Goal: Information Seeking & Learning: Learn about a topic

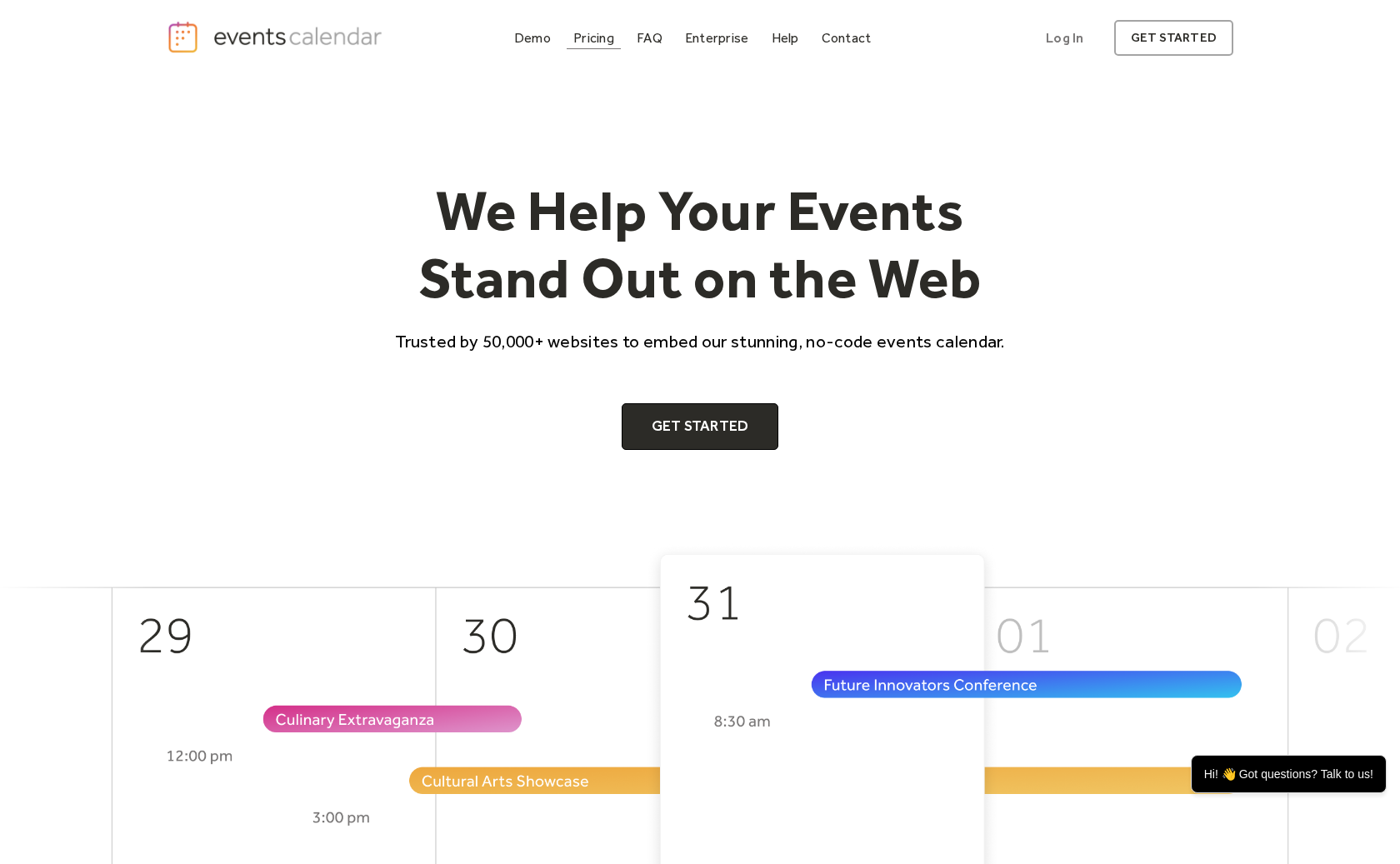
click at [595, 33] on div "Pricing" at bounding box center [593, 37] width 41 height 9
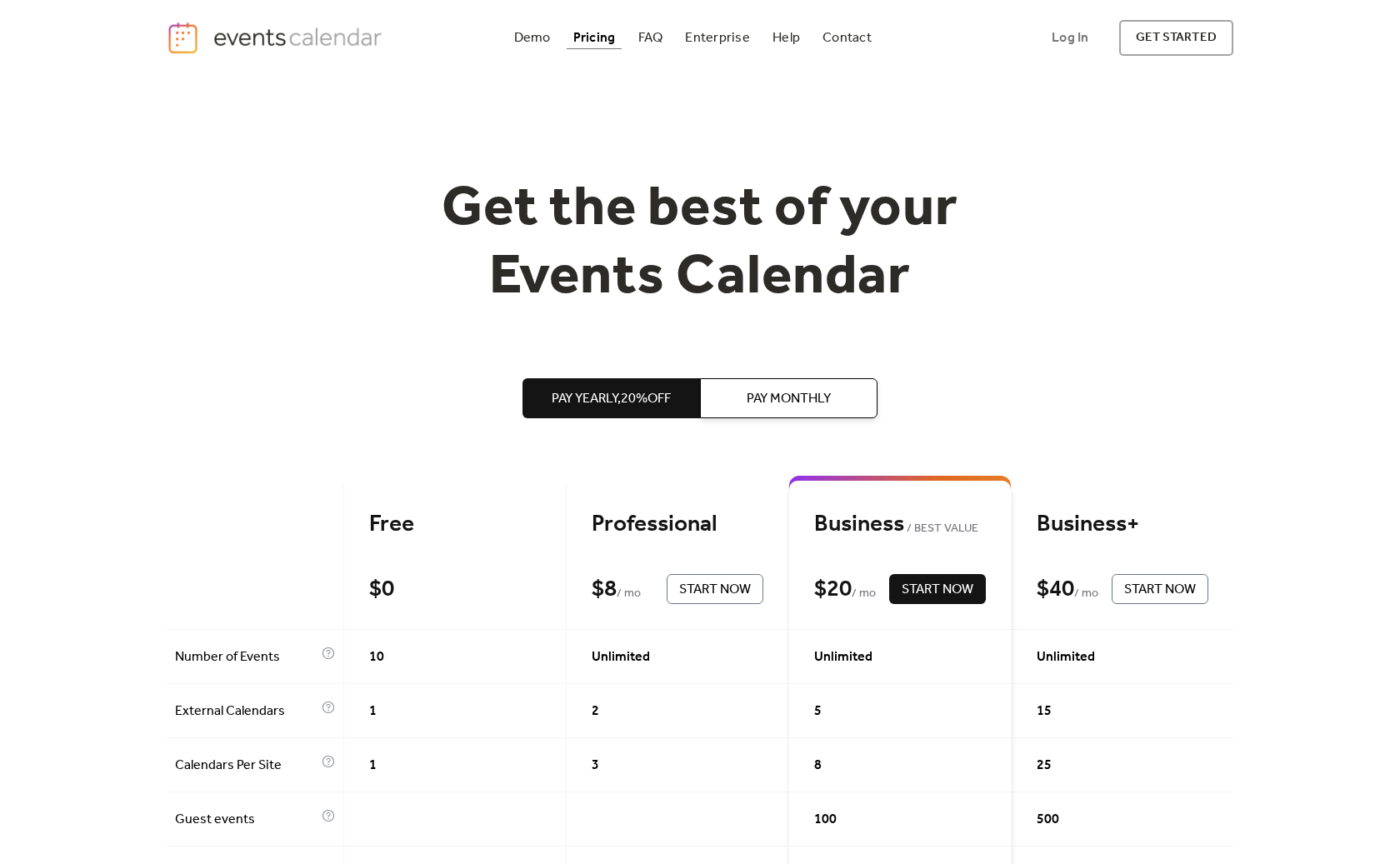
click at [284, 37] on img "home" at bounding box center [276, 38] width 220 height 34
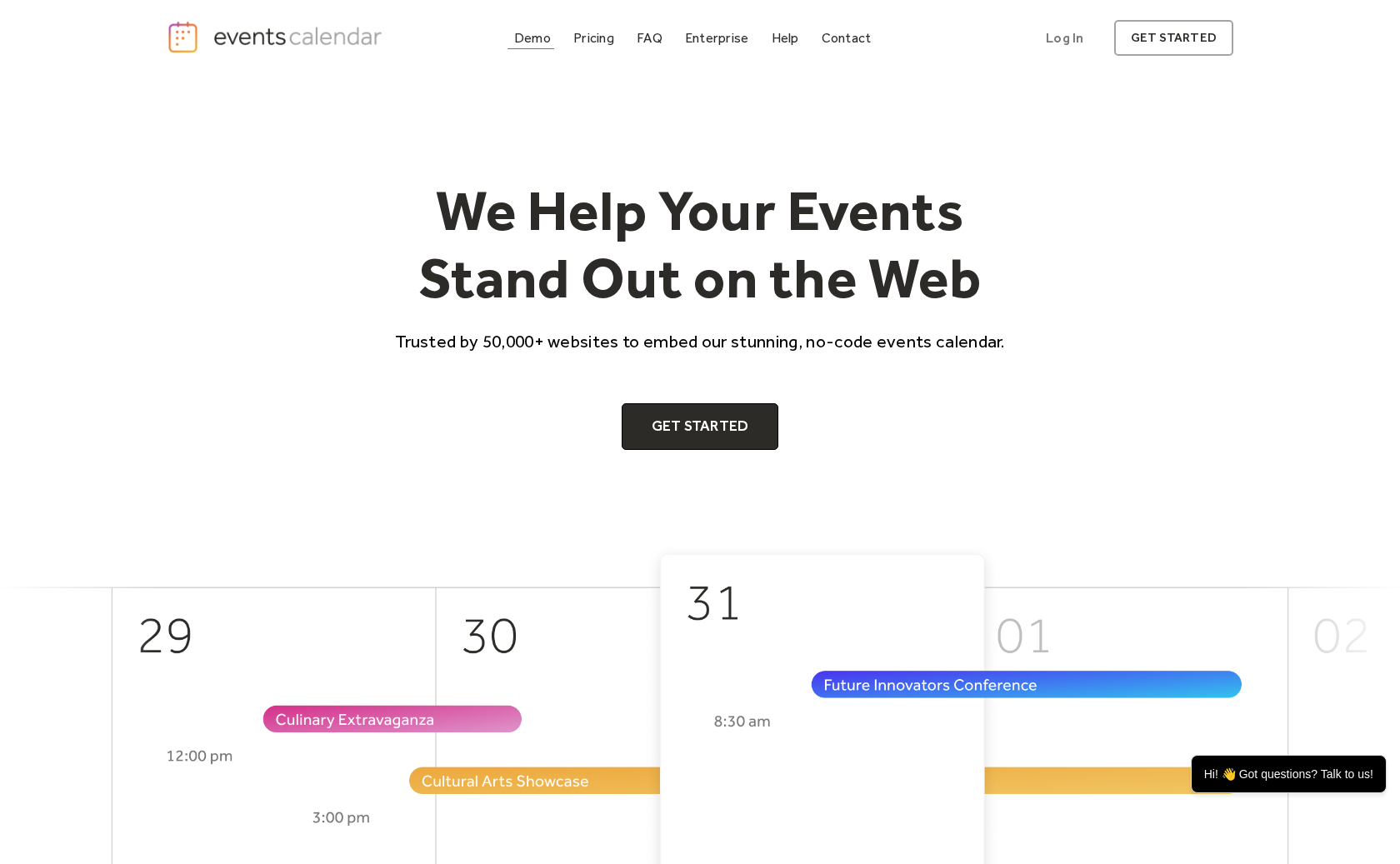
click at [533, 42] on div "Demo" at bounding box center [531, 37] width 36 height 9
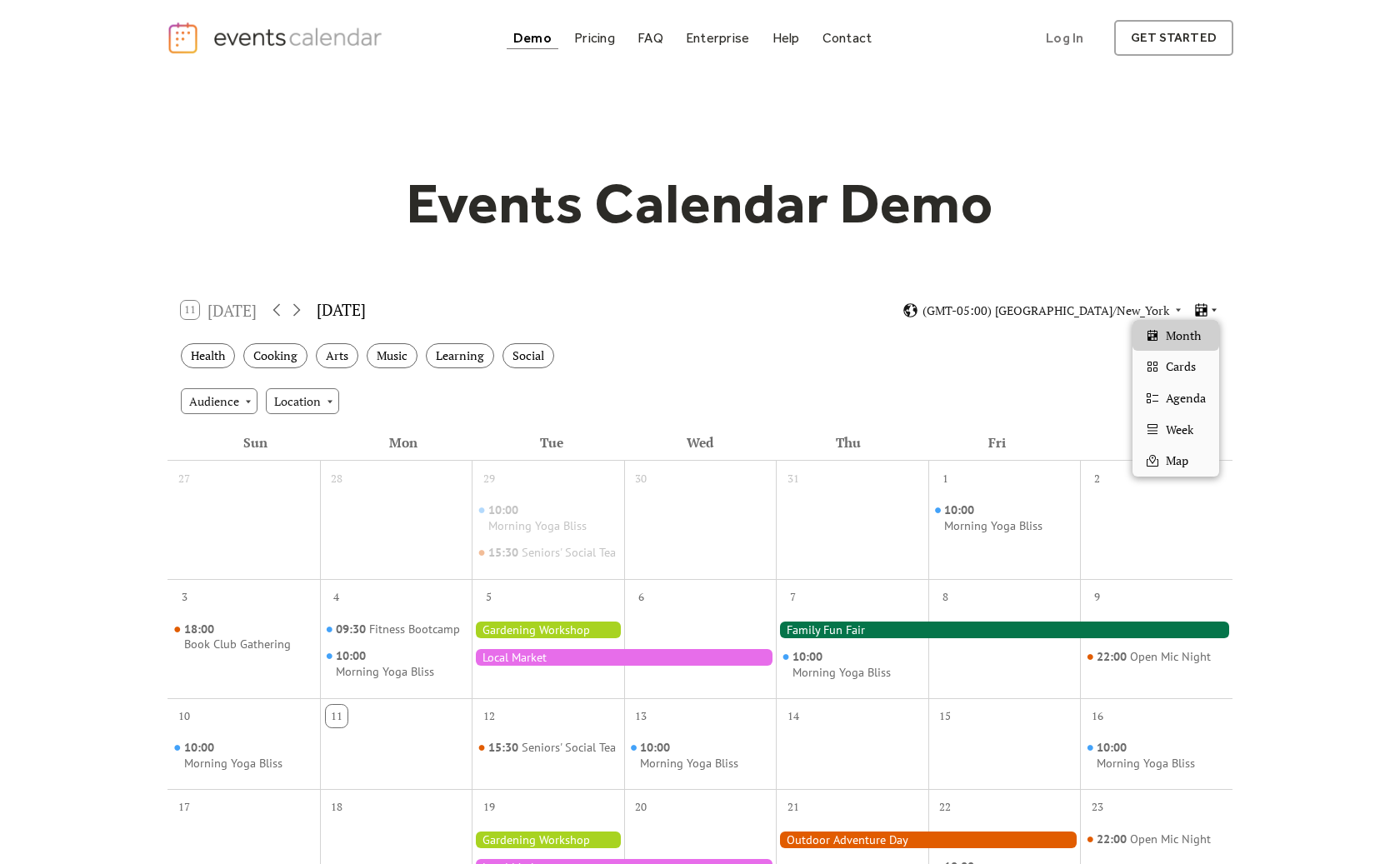
click at [1212, 312] on icon at bounding box center [1214, 310] width 10 height 10
click at [1199, 355] on div "Cards" at bounding box center [1175, 366] width 87 height 31
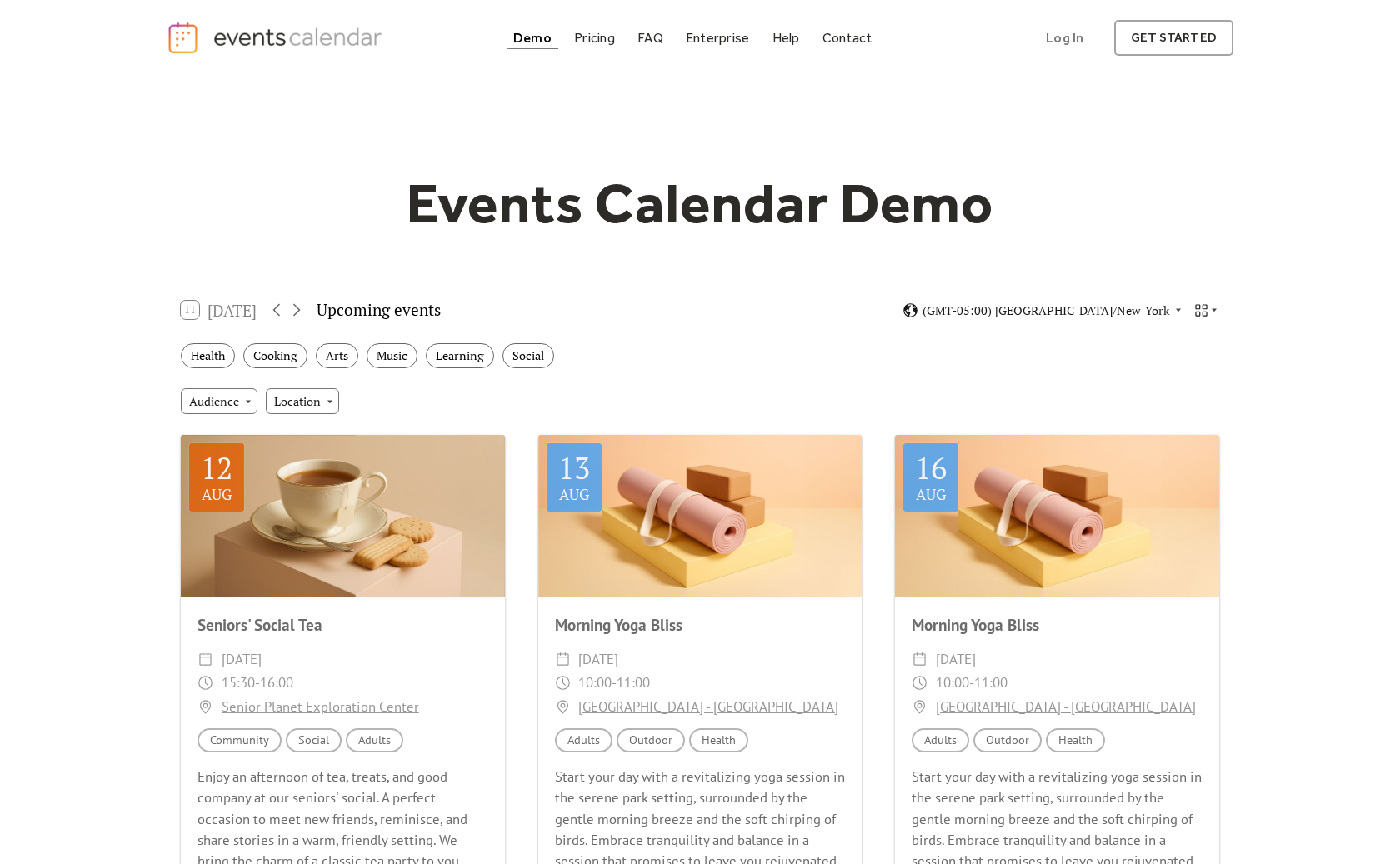
click at [1210, 319] on div "11 Today Upcoming events (GMT-05:00) America/New_York" at bounding box center [700, 310] width 1065 height 44
click at [1196, 315] on icon at bounding box center [1201, 310] width 12 height 12
click at [1168, 404] on span "Agenda" at bounding box center [1185, 399] width 40 height 19
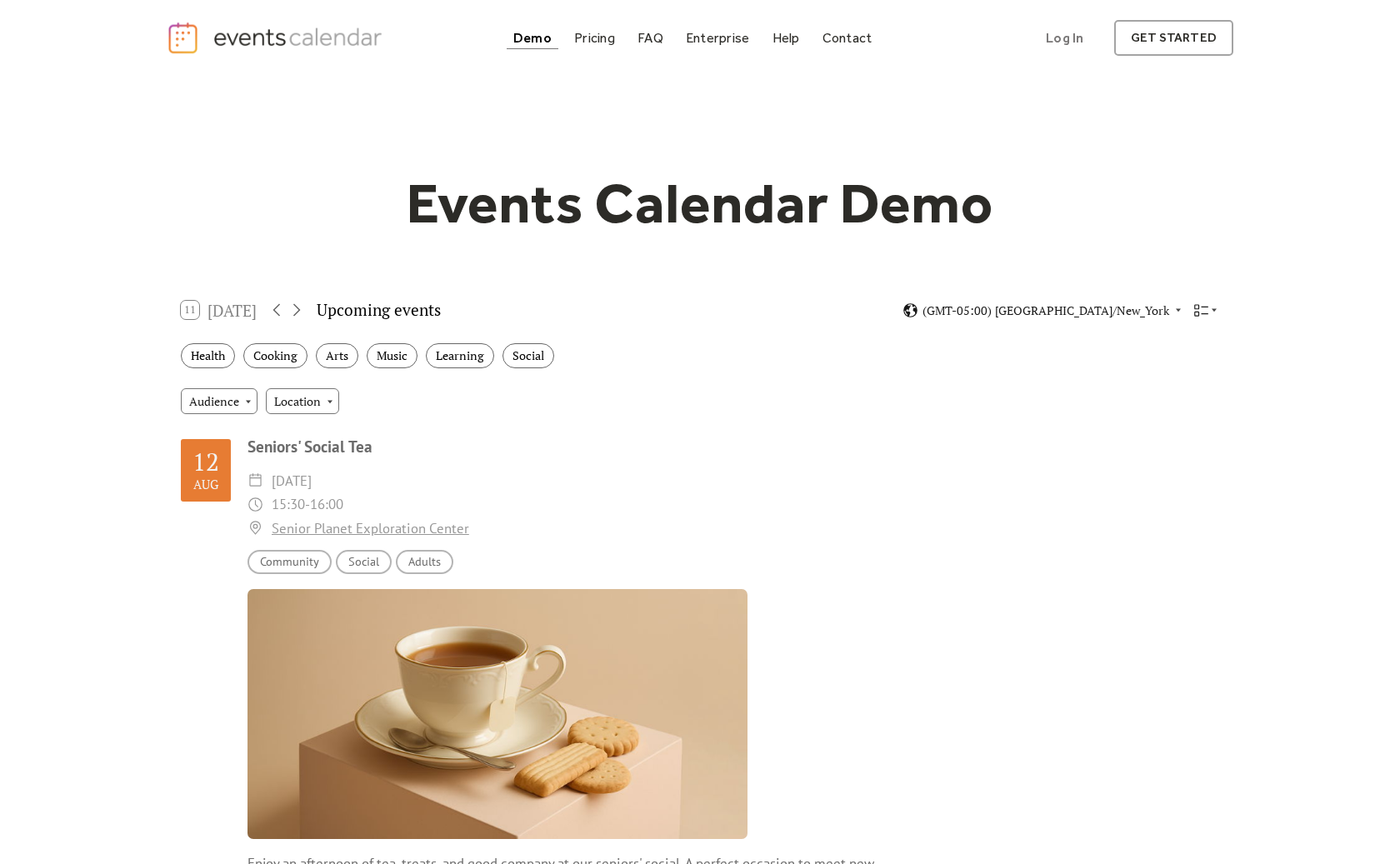
click at [1200, 328] on div "11 Today Upcoming events (GMT-05:00) America/New_York" at bounding box center [700, 310] width 1065 height 44
click at [1202, 301] on div "11 Today Upcoming events (GMT-05:00) America/New_York" at bounding box center [700, 310] width 1065 height 44
click at [1201, 304] on icon at bounding box center [1201, 310] width 16 height 16
click at [1186, 328] on span "Month" at bounding box center [1183, 336] width 35 height 19
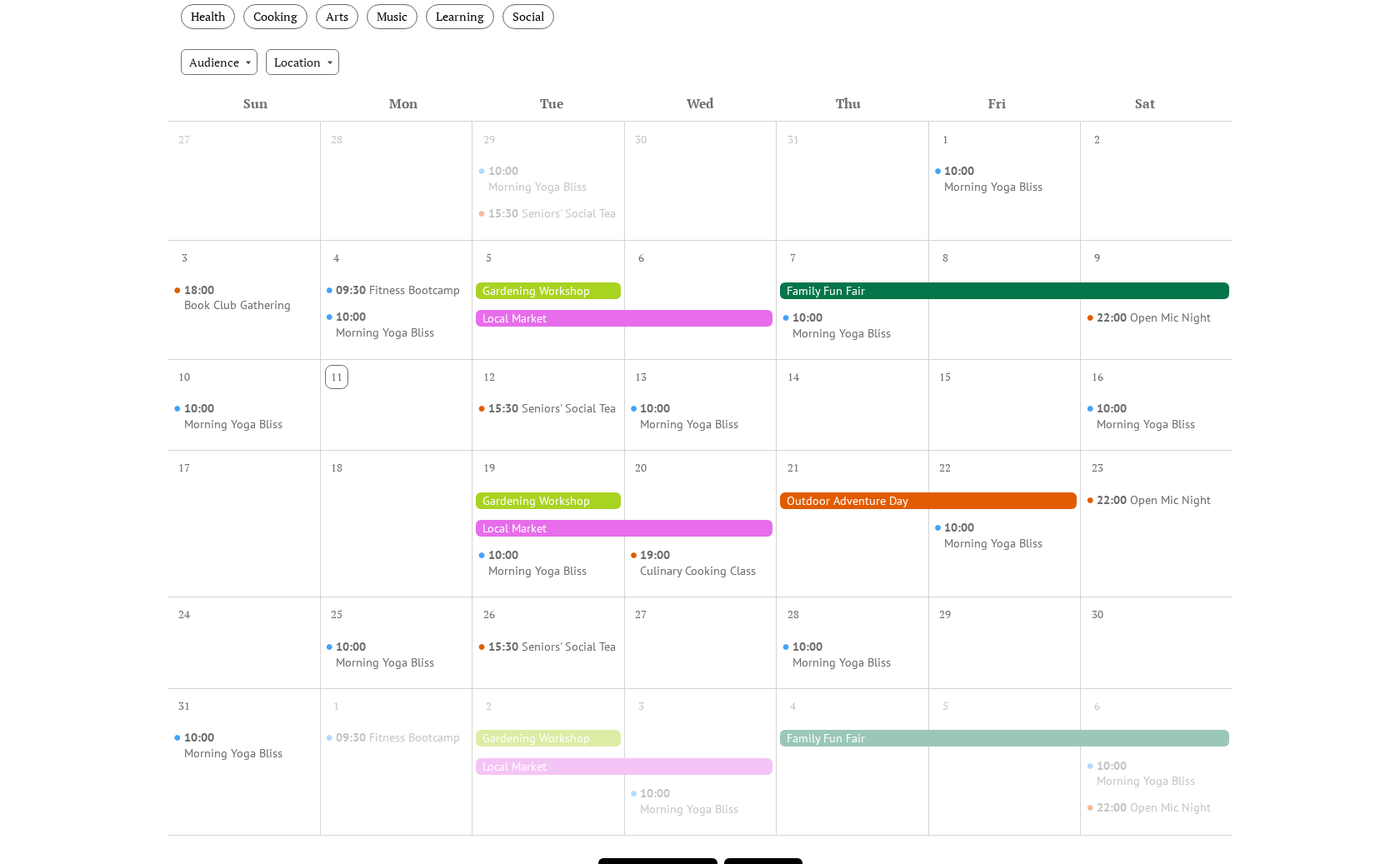
scroll to position [355, 0]
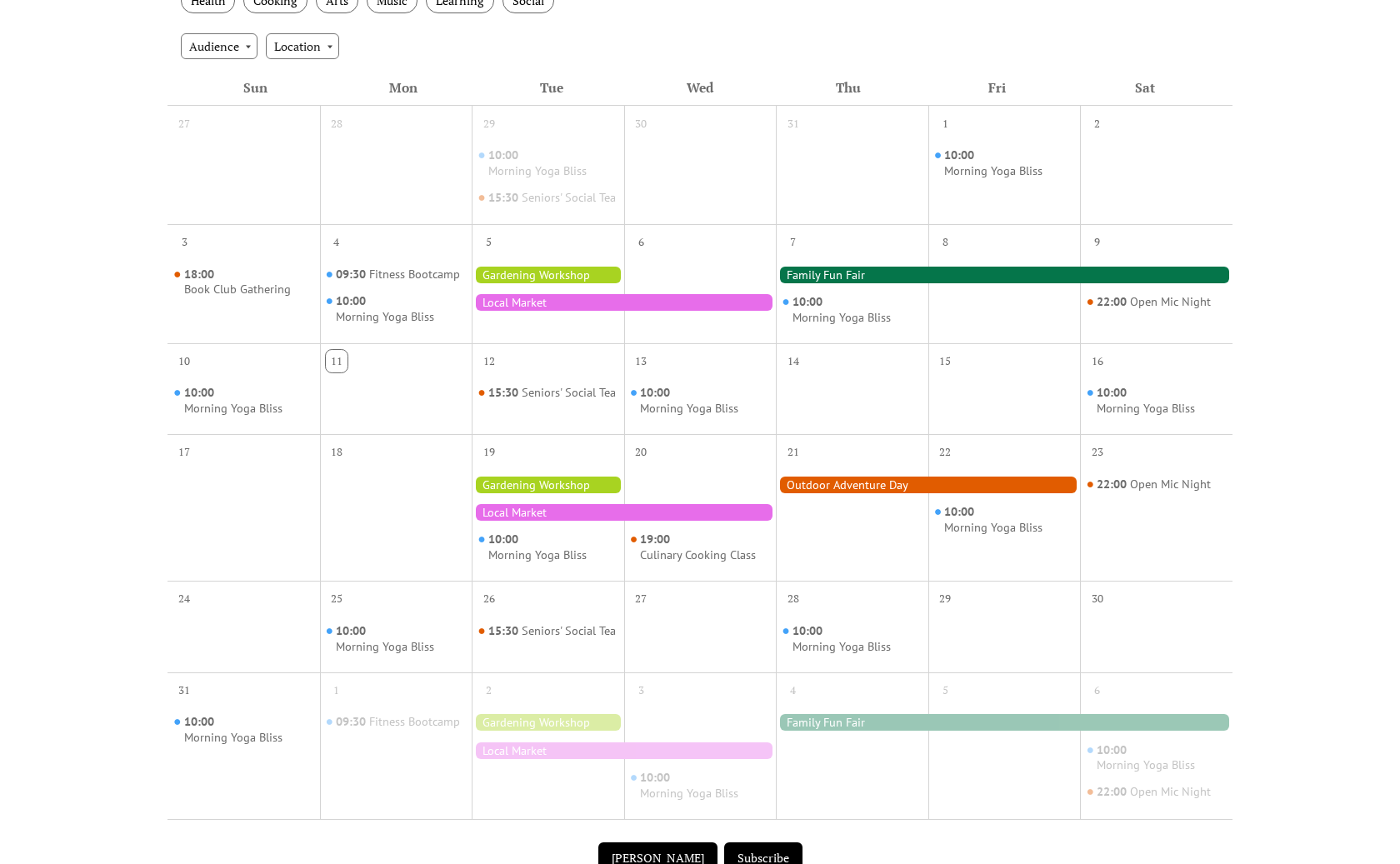
click at [1276, 371] on div "Events Calendar Demo Loading the Events Calendar..." at bounding box center [700, 349] width 1400 height 1256
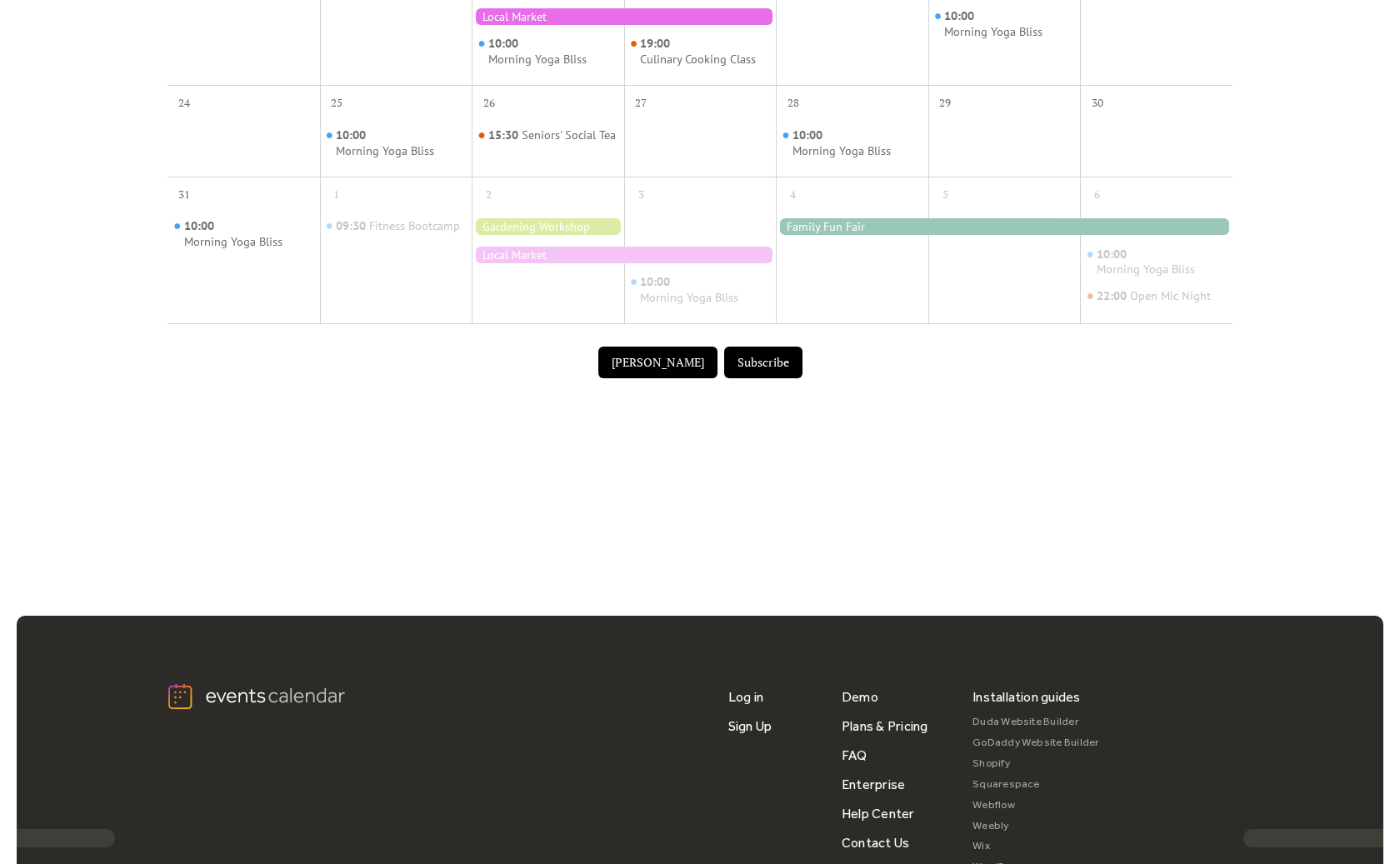
scroll to position [149, 0]
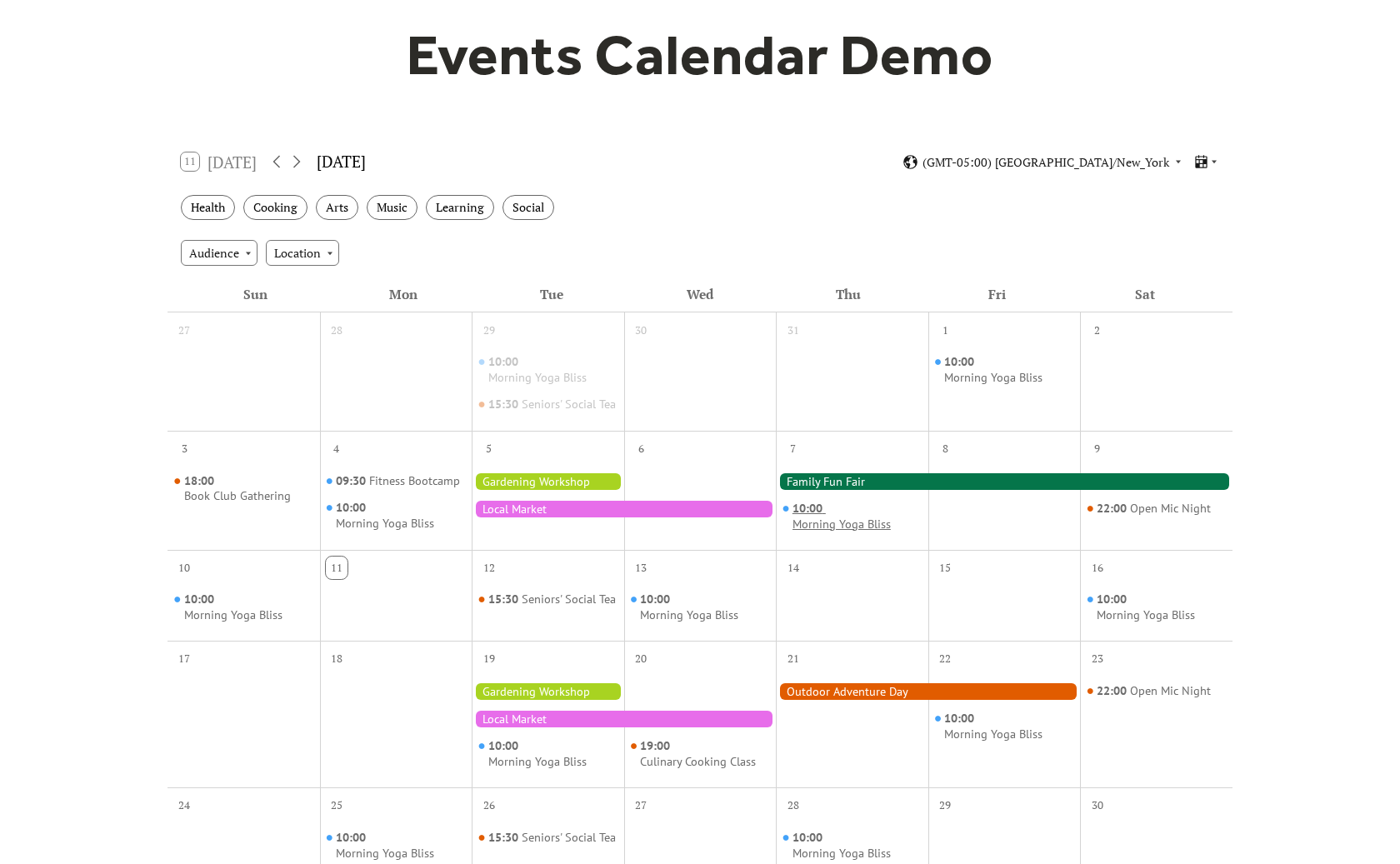
click at [814, 532] on div "Morning Yoga Bliss" at bounding box center [842, 524] width 98 height 16
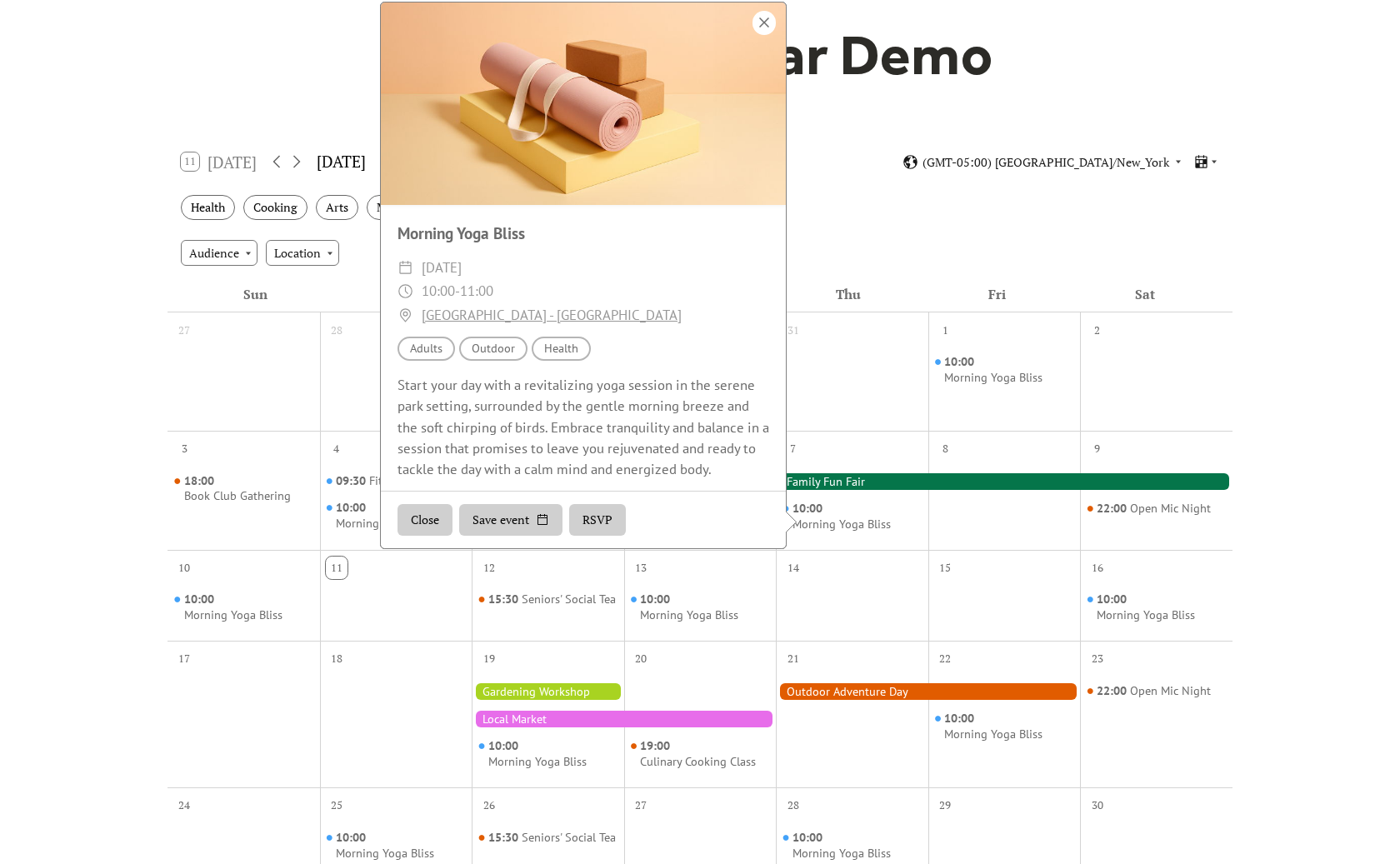
click at [769, 35] on div at bounding box center [765, 23] width 24 height 24
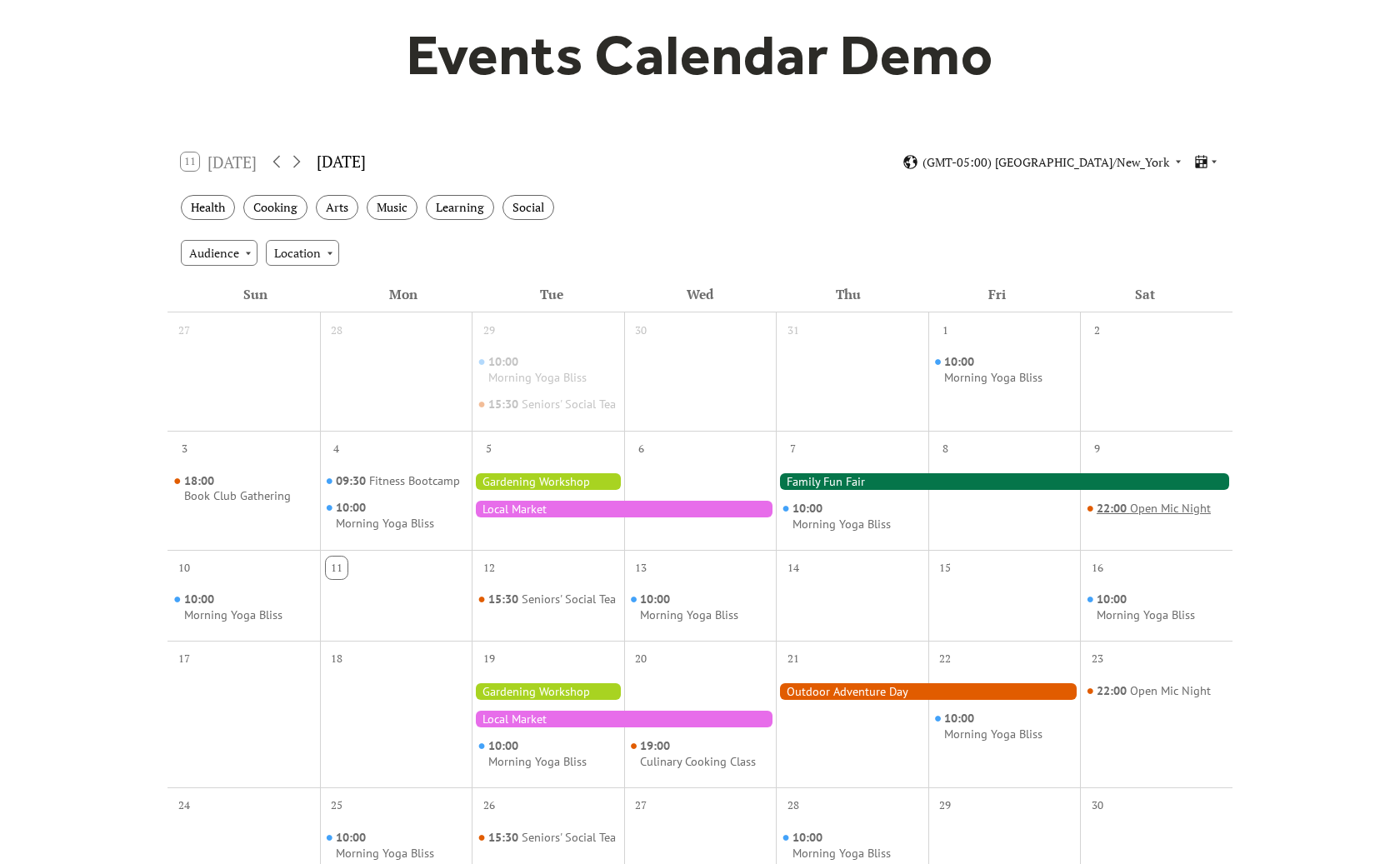
click at [1140, 514] on div "Open Mic Night" at bounding box center [1170, 508] width 81 height 16
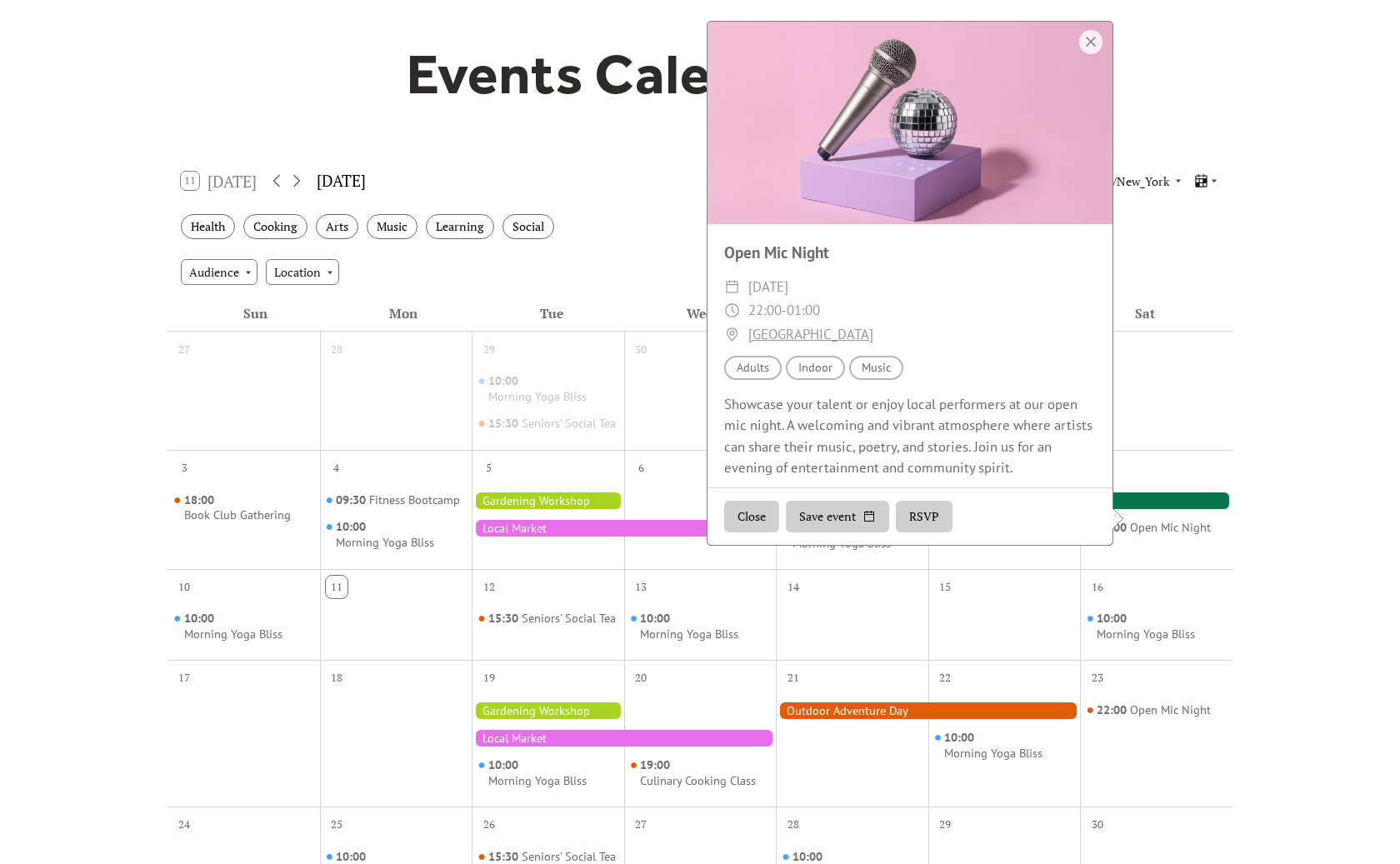
scroll to position [113, 0]
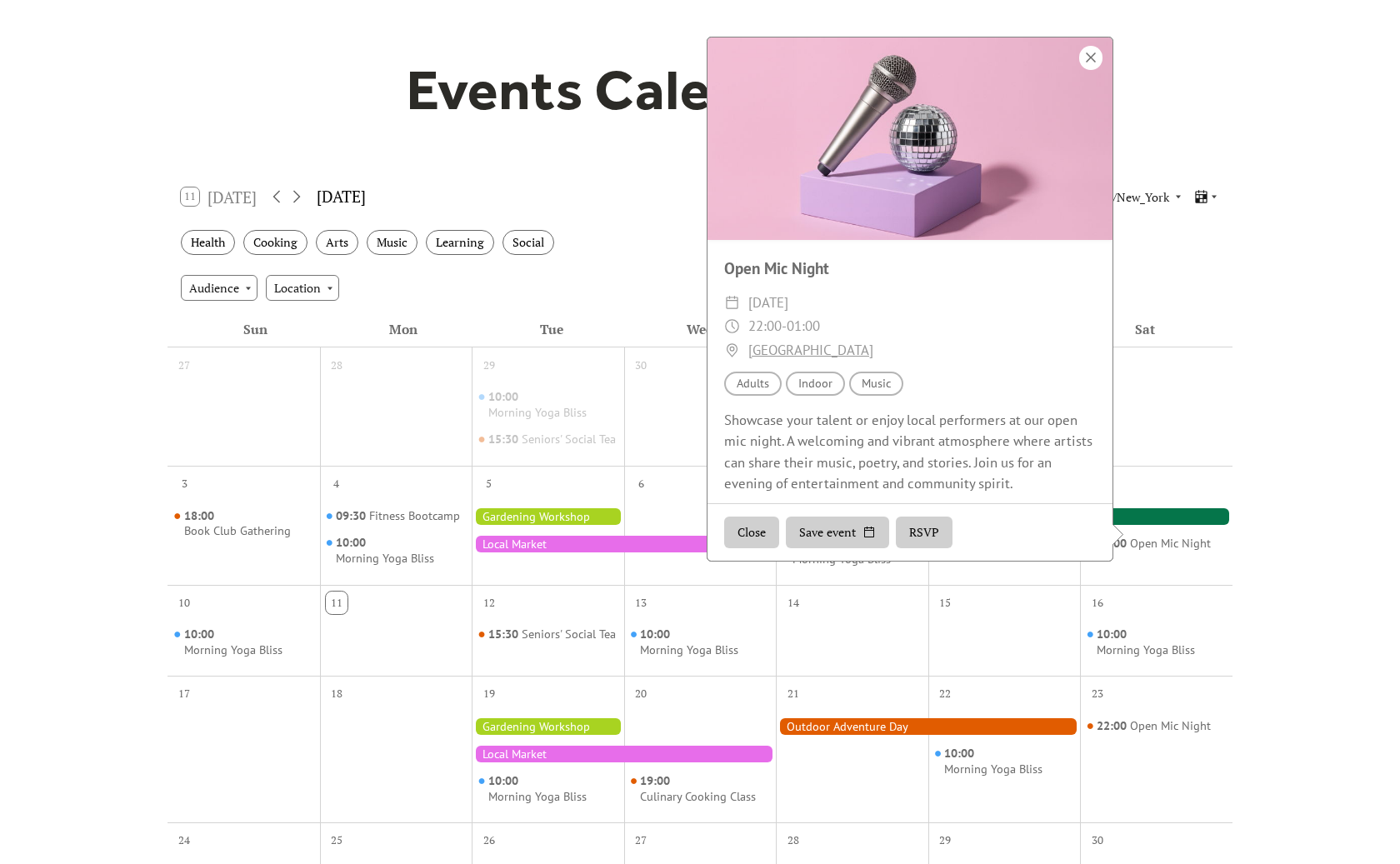
click at [1095, 69] on div at bounding box center [1091, 57] width 24 height 24
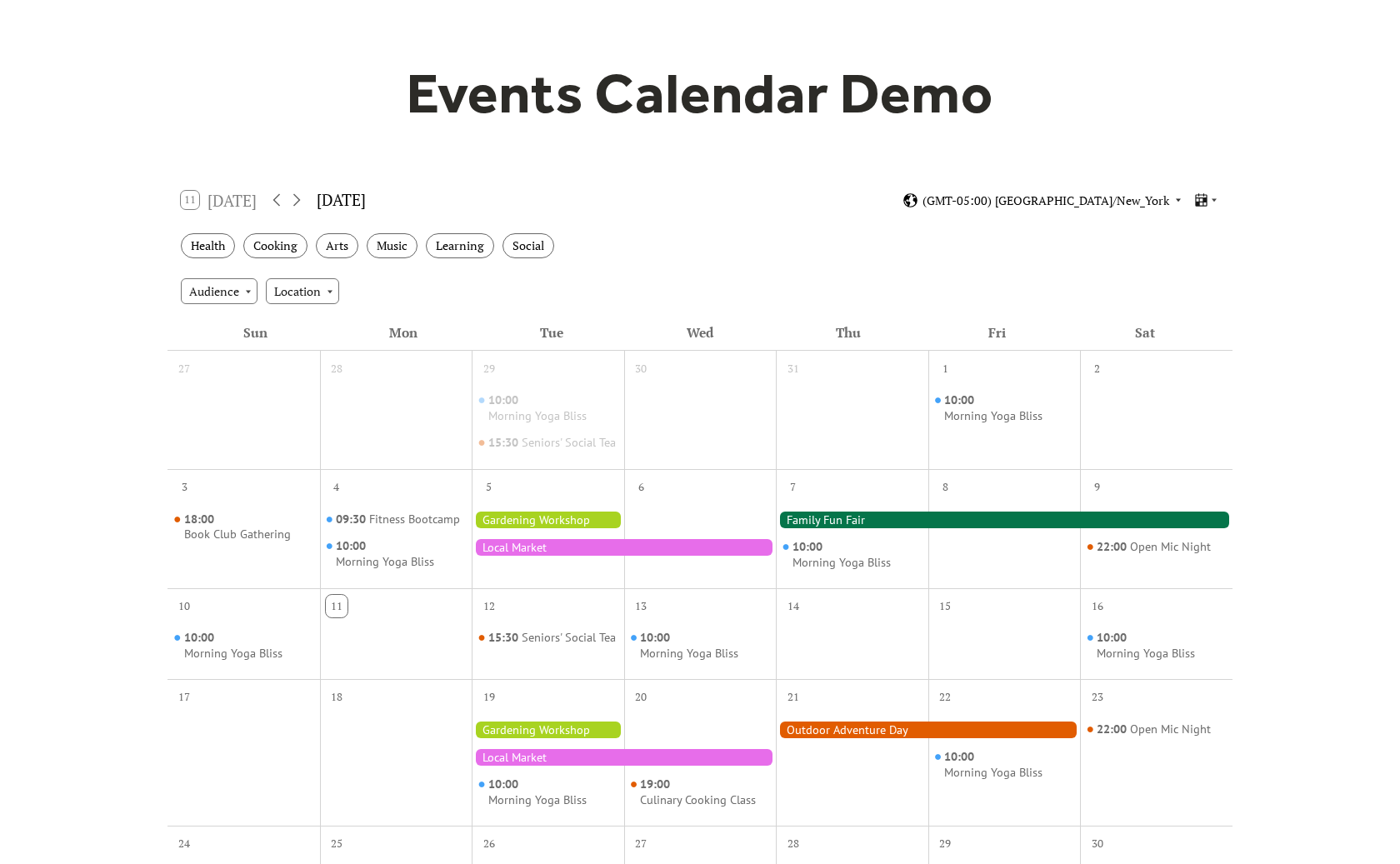
scroll to position [0, 0]
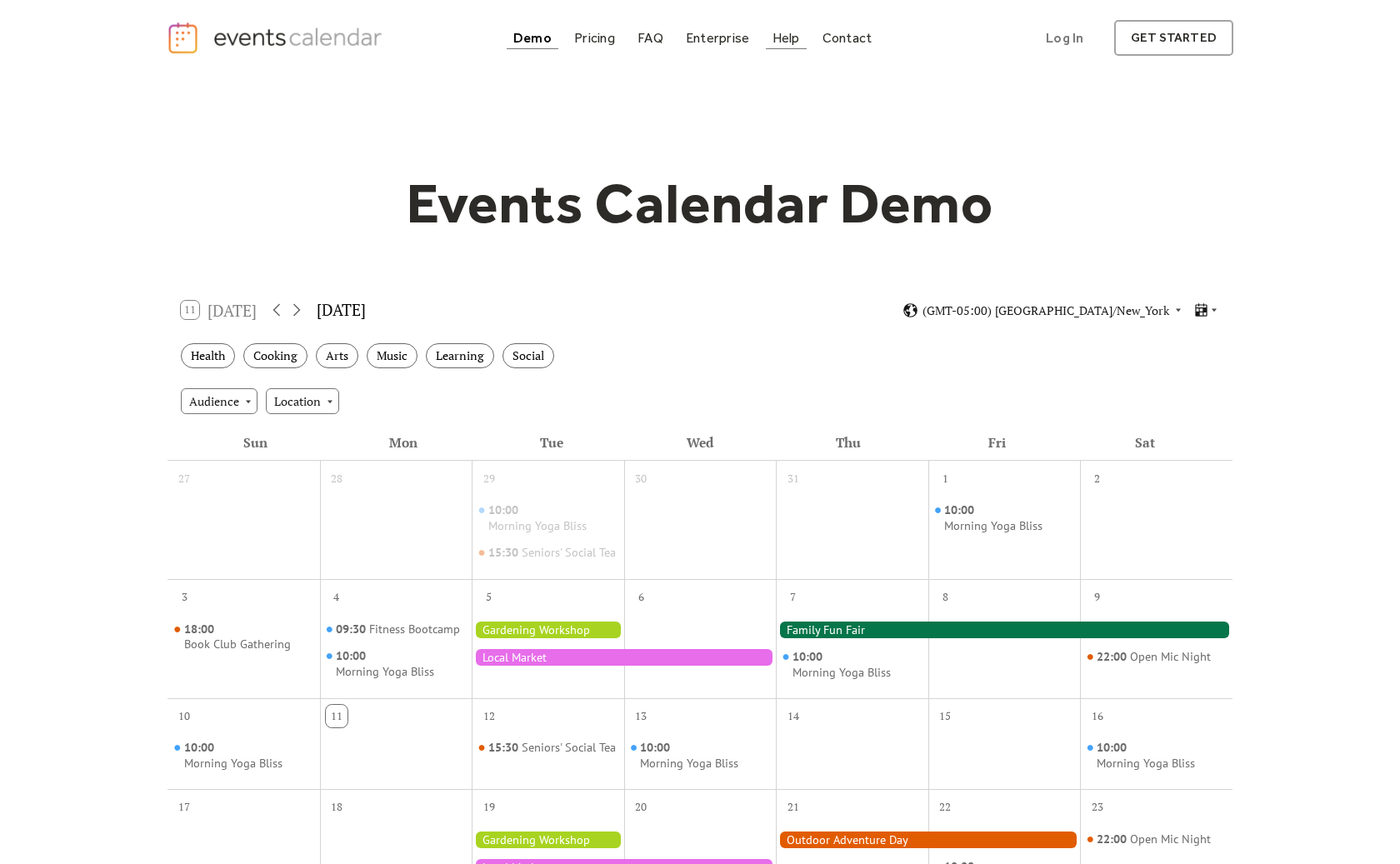
click at [797, 41] on div "Help" at bounding box center [786, 37] width 28 height 9
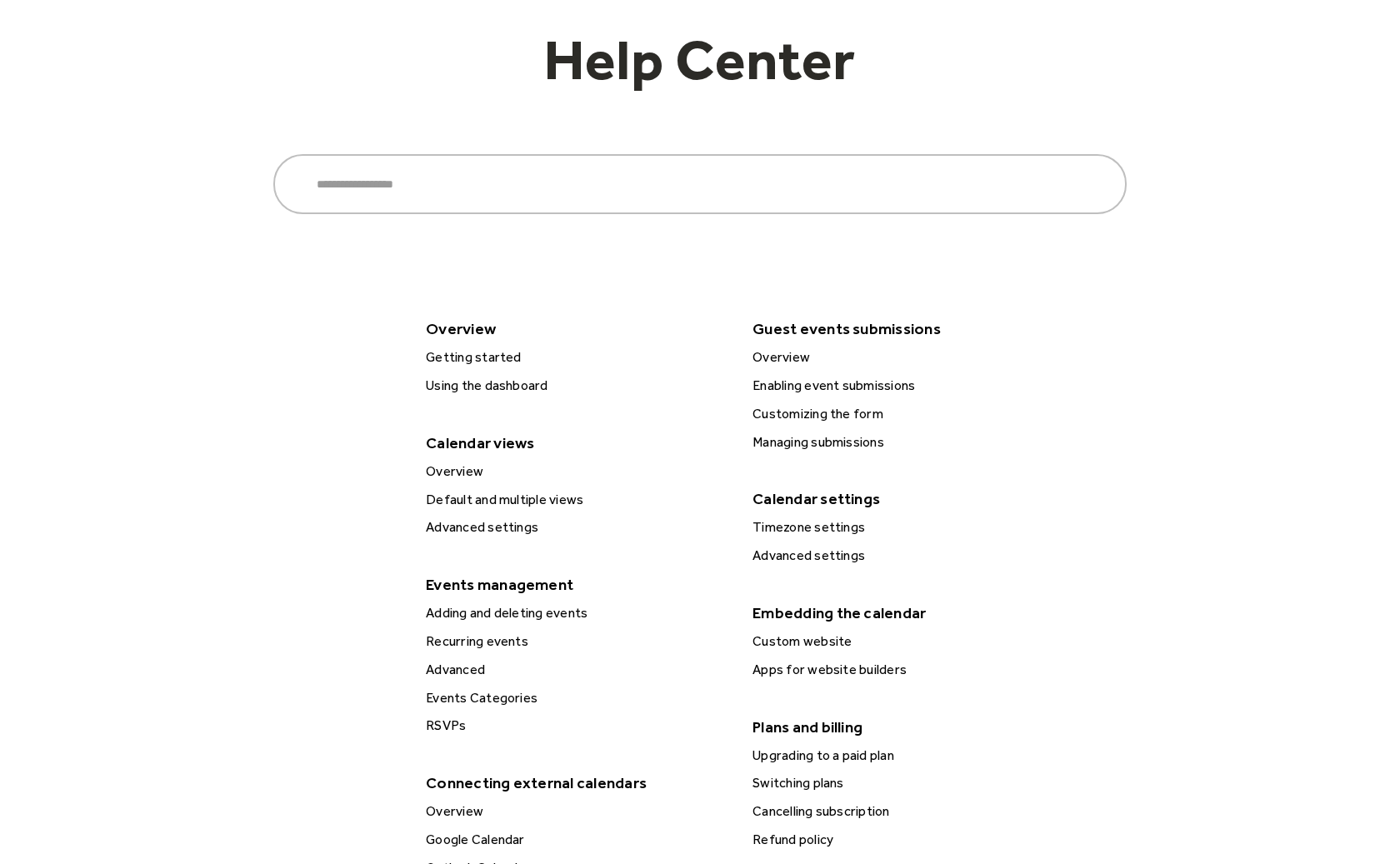
scroll to position [159, 0]
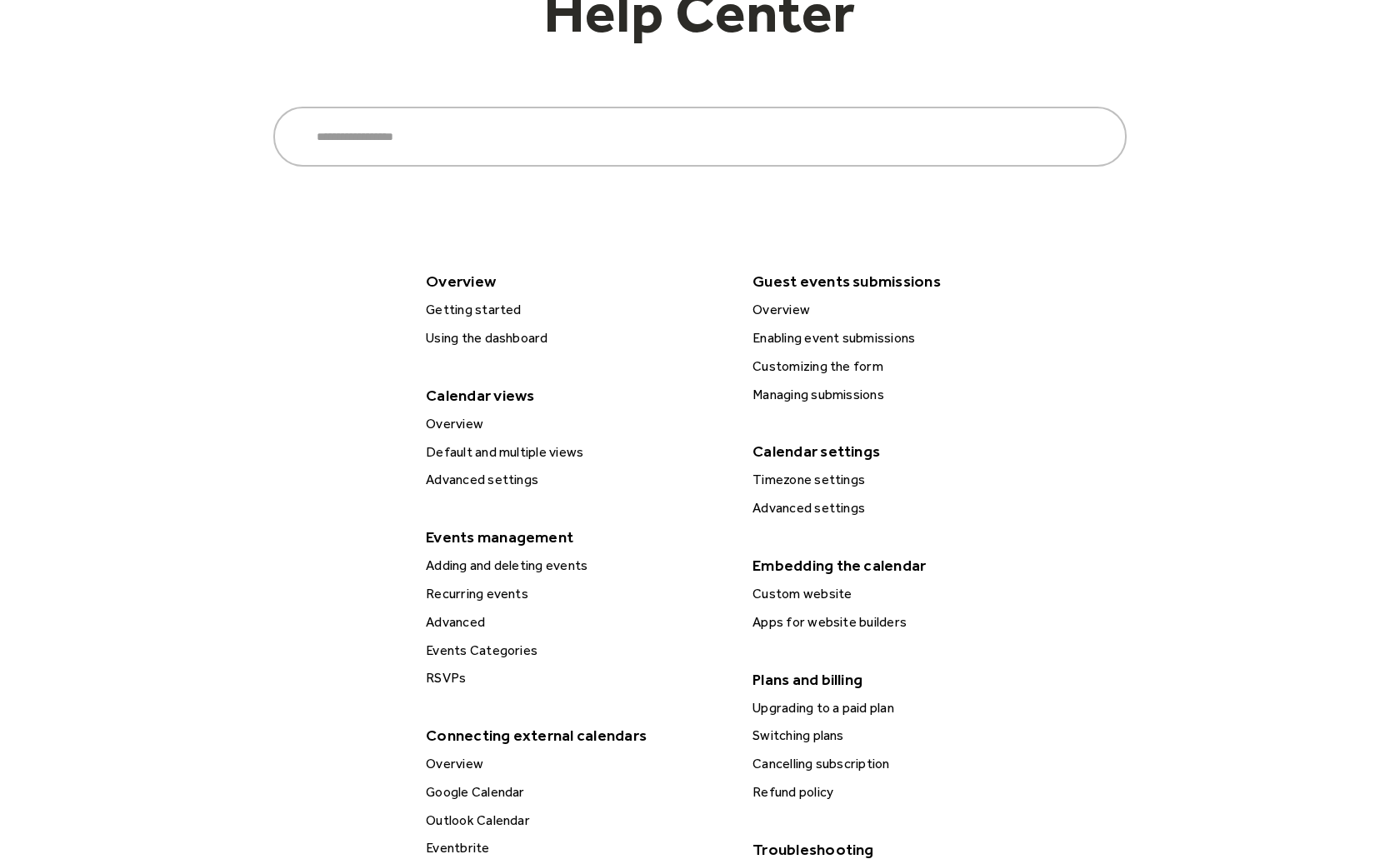
click at [540, 480] on div "Advanced settings" at bounding box center [576, 480] width 312 height 22
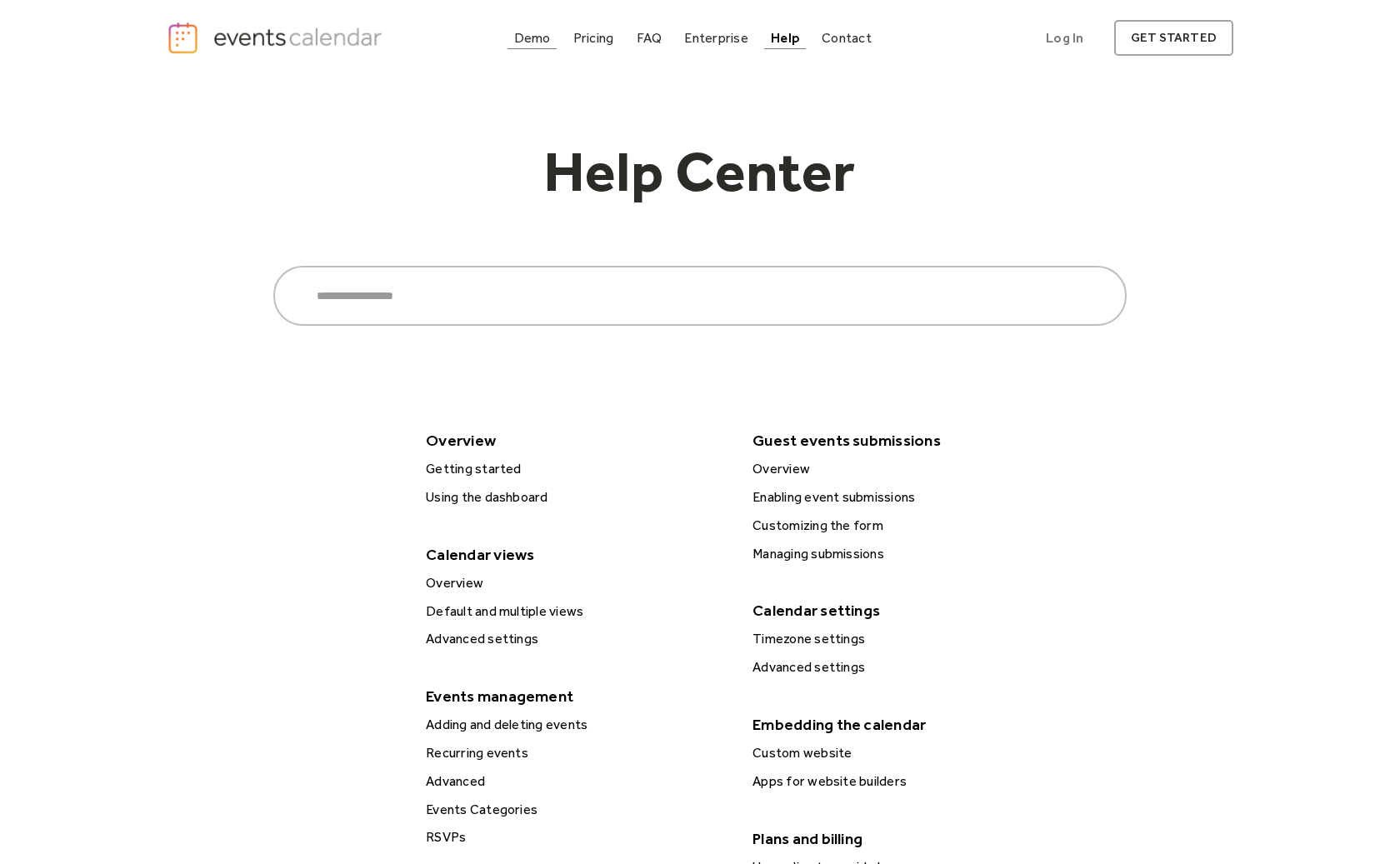
click at [533, 27] on link "Demo" at bounding box center [532, 38] width 50 height 23
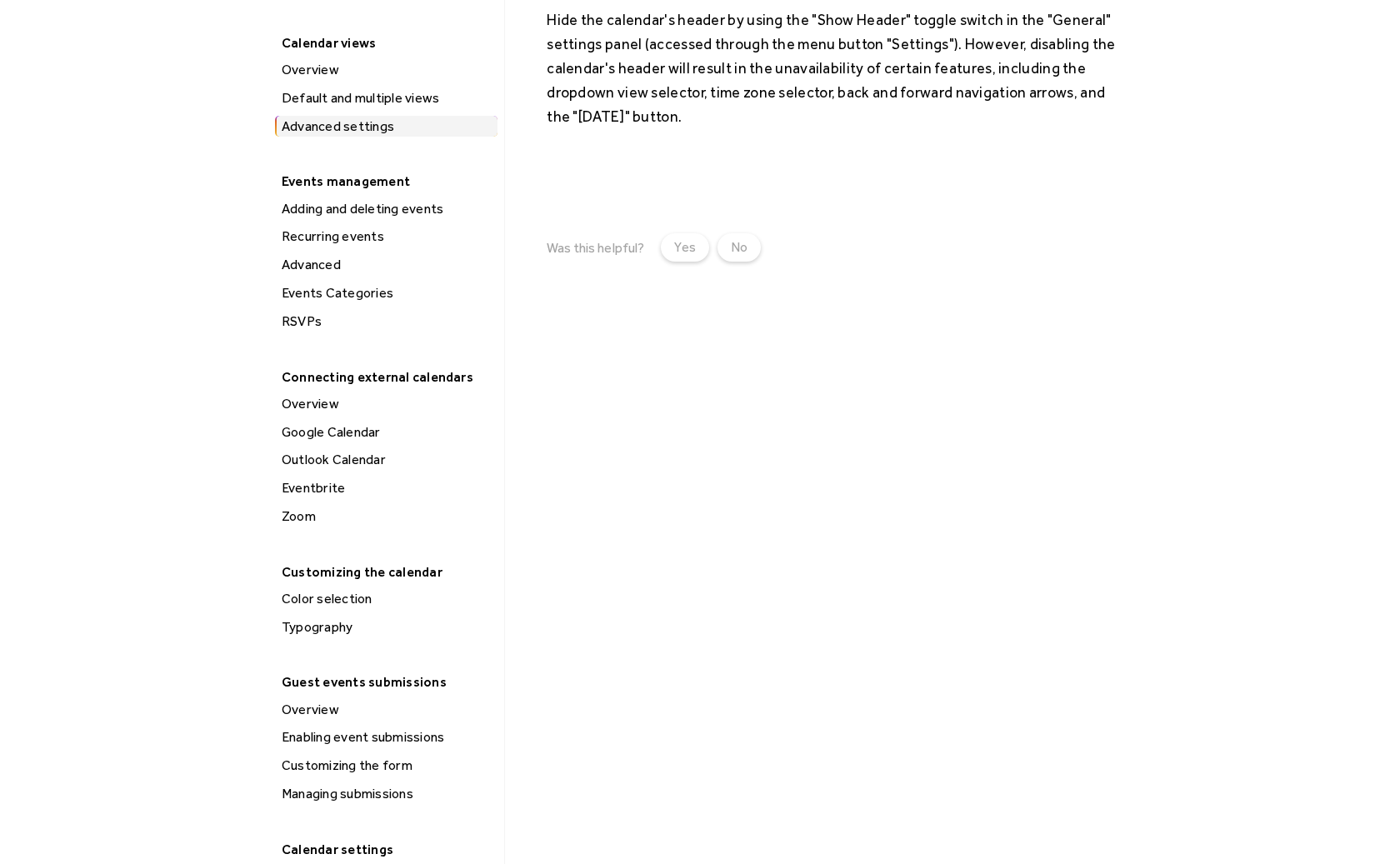
scroll to position [348, 0]
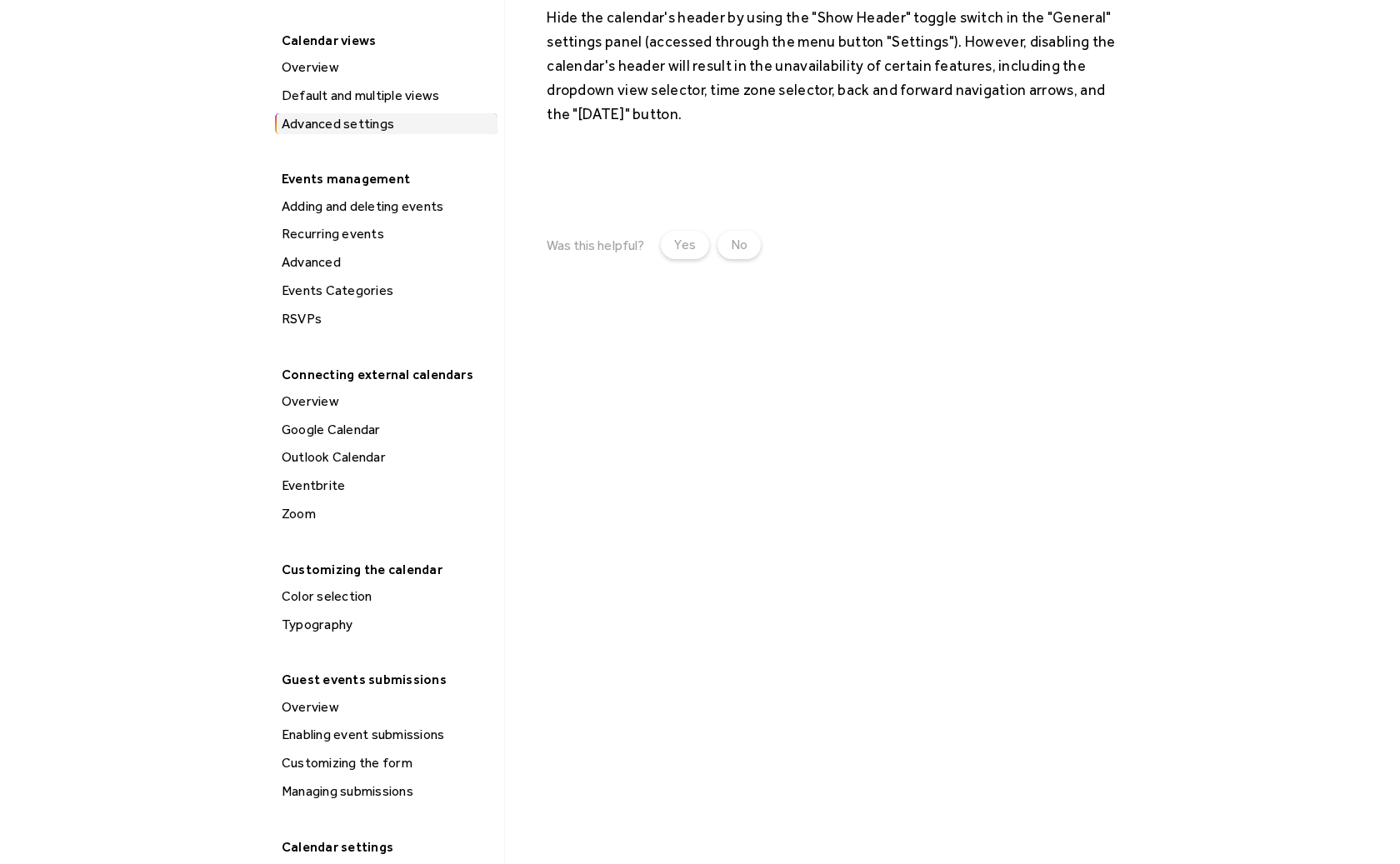
click at [315, 603] on div "Color selection" at bounding box center [386, 596] width 221 height 22
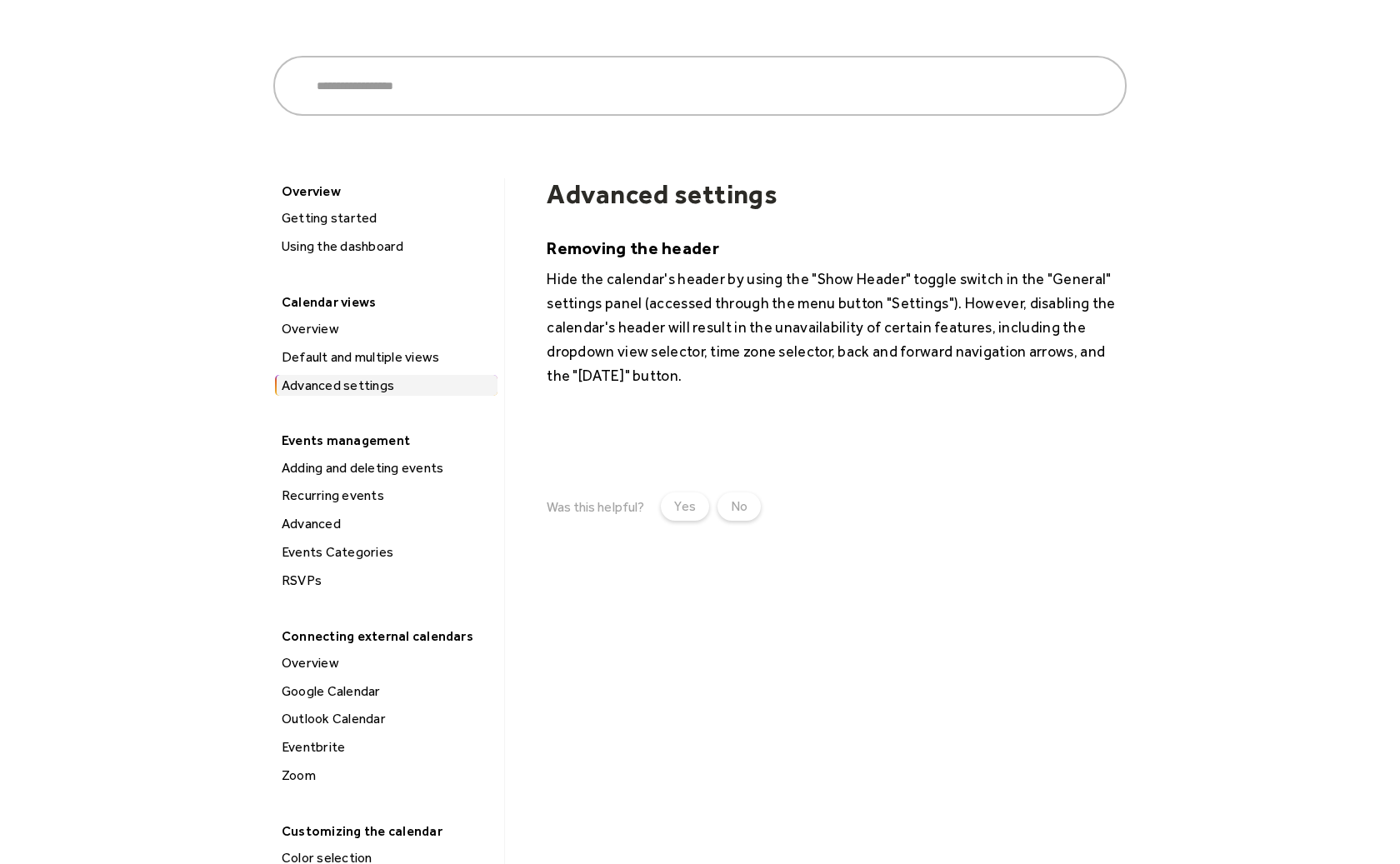
scroll to position [0, 0]
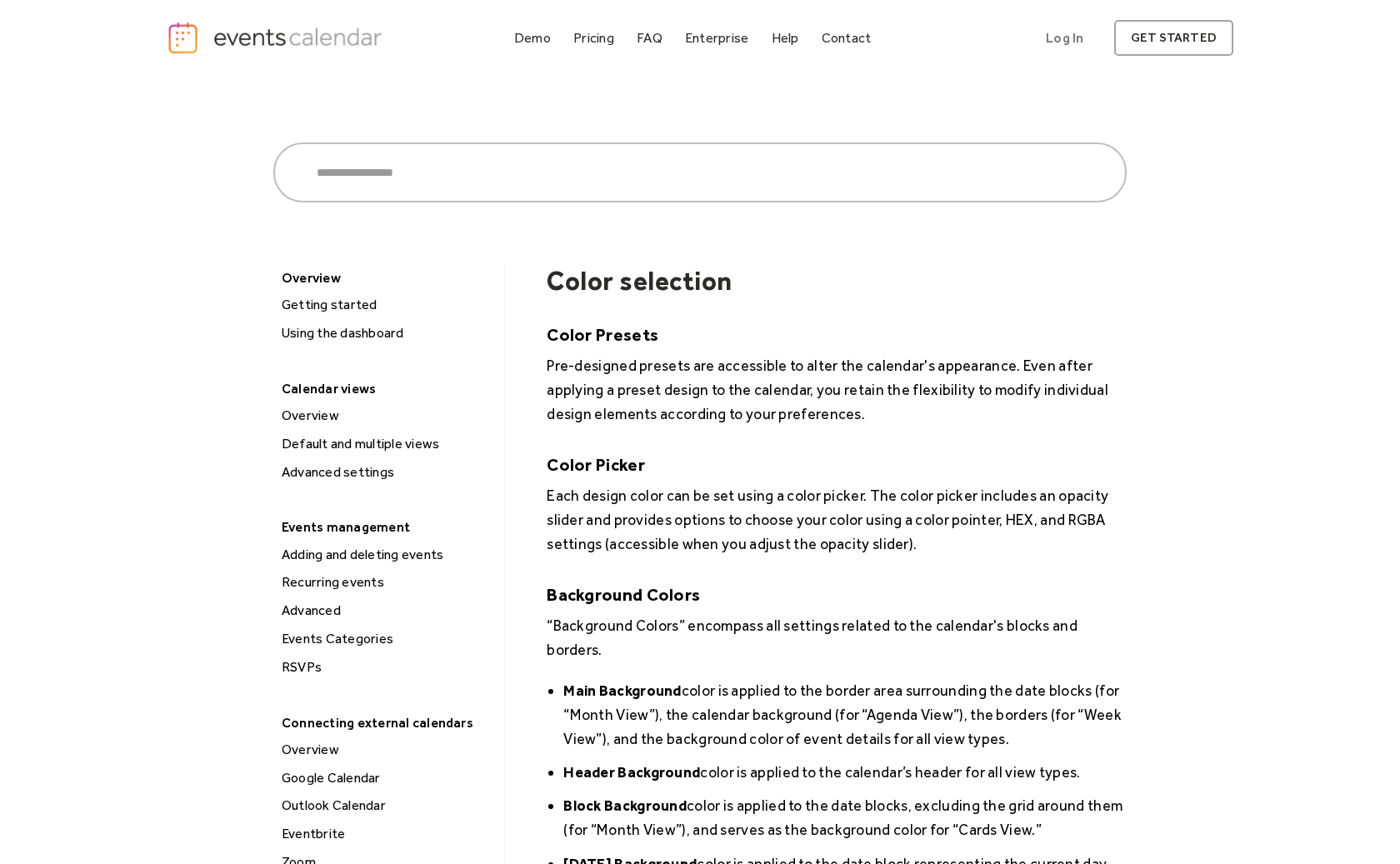
drag, startPoint x: 0, startPoint y: 0, endPoint x: 319, endPoint y: 597, distance: 676.9
click at [319, 597] on div "Recurring events" at bounding box center [384, 586] width 222 height 29
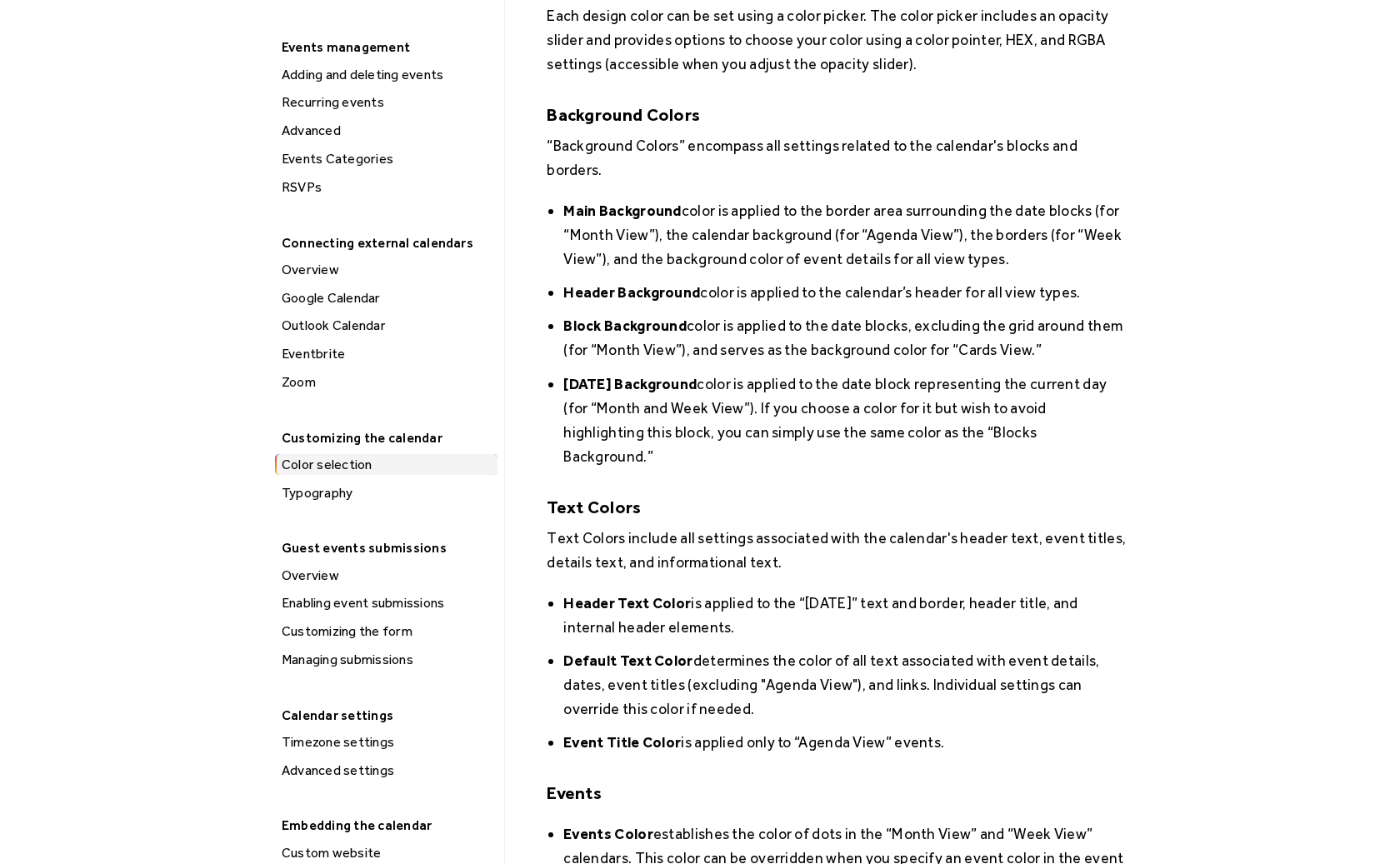
scroll to position [477, 0]
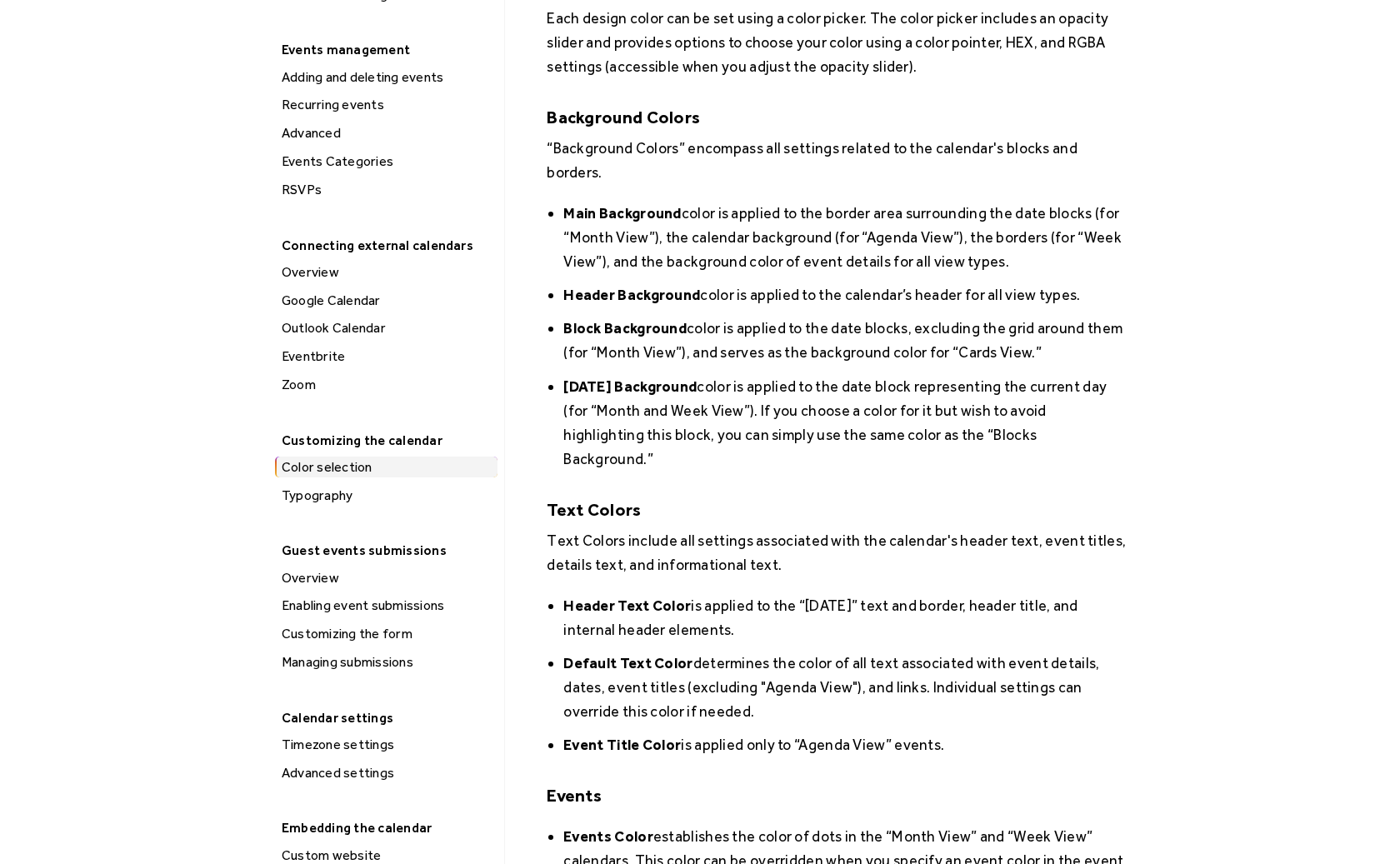
click at [333, 496] on div "Typography" at bounding box center [386, 496] width 221 height 22
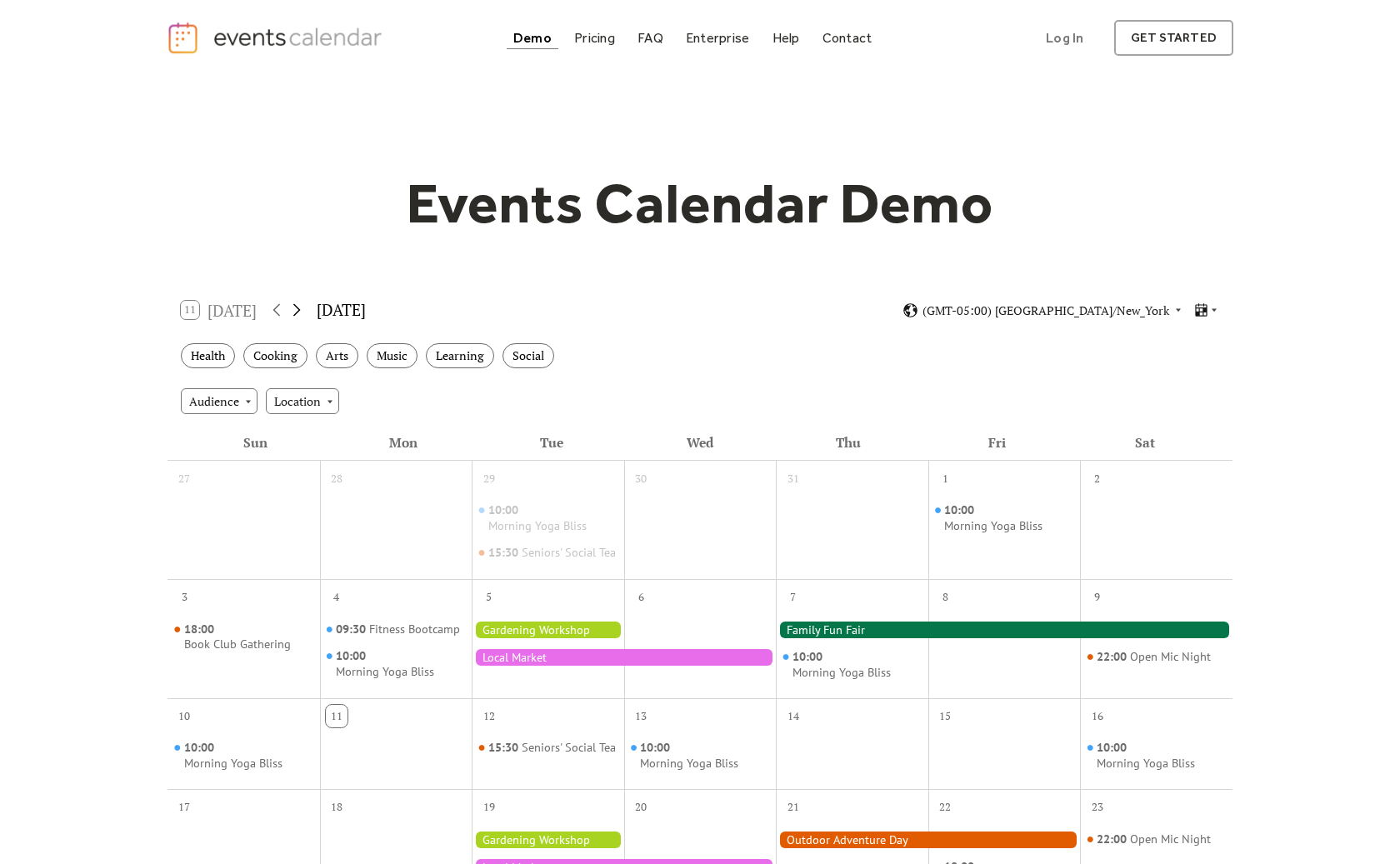
click at [300, 312] on icon at bounding box center [297, 310] width 20 height 20
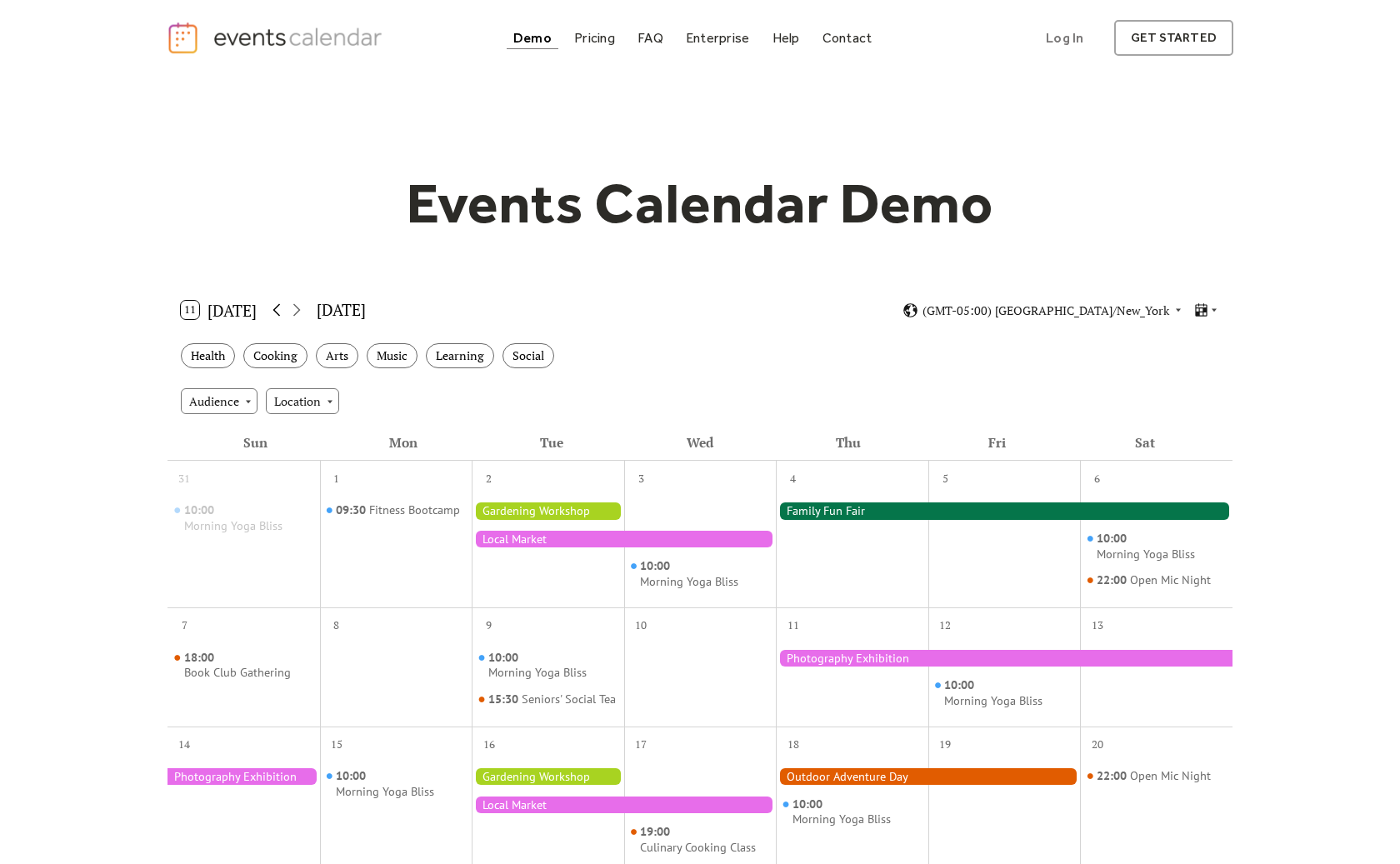
click at [271, 311] on icon at bounding box center [277, 310] width 20 height 20
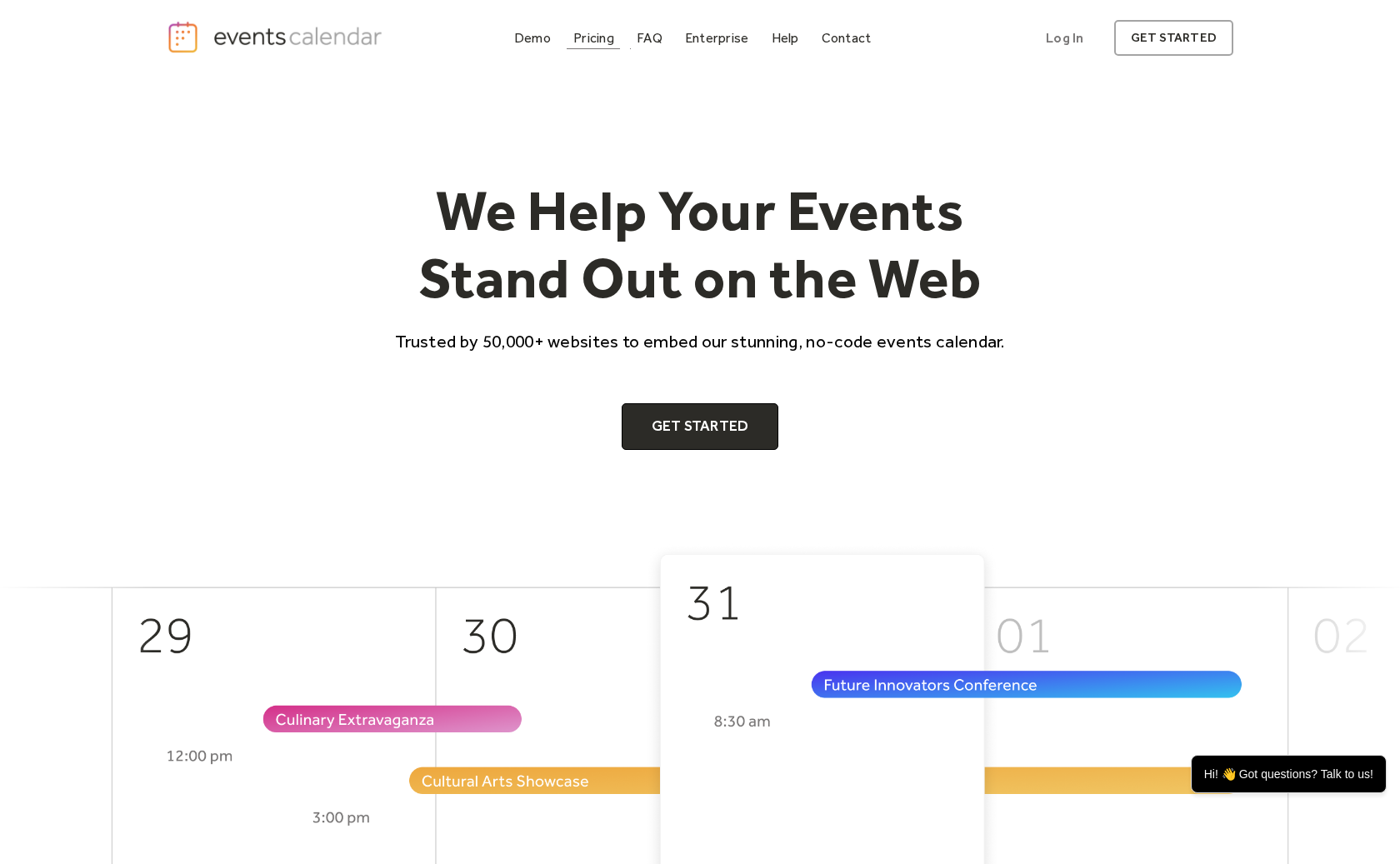
click at [618, 36] on link "Pricing" at bounding box center [594, 38] width 54 height 23
